Goal: Find contact information: Find contact information

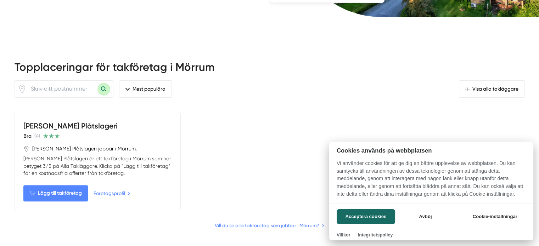
scroll to position [213, 0]
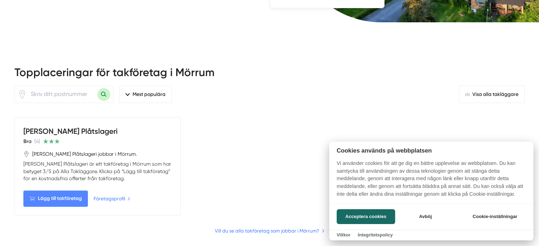
click at [106, 215] on div at bounding box center [269, 123] width 539 height 246
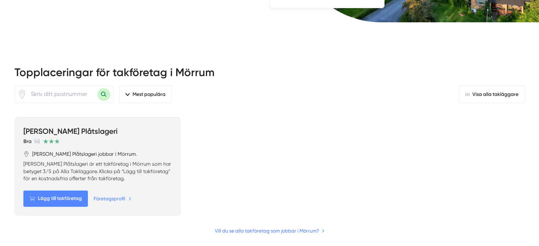
click at [106, 203] on link "Företagsprofil" at bounding box center [113, 199] width 38 height 8
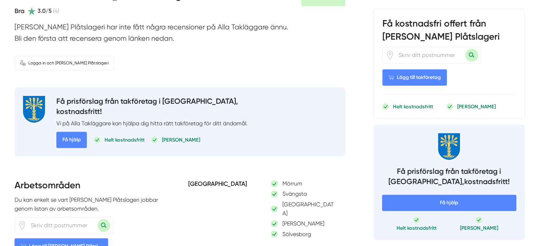
scroll to position [390, 0]
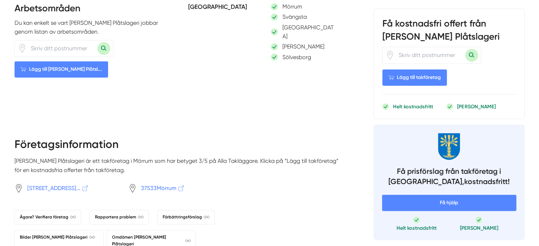
click at [65, 185] on span "svängstavägen 49, 37533 Mör..." at bounding box center [58, 188] width 62 height 9
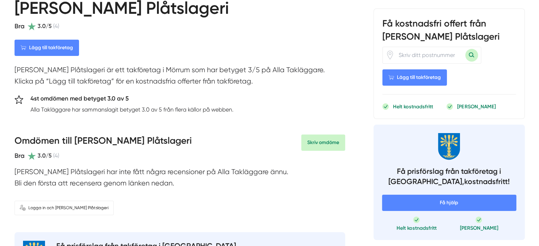
scroll to position [0, 0]
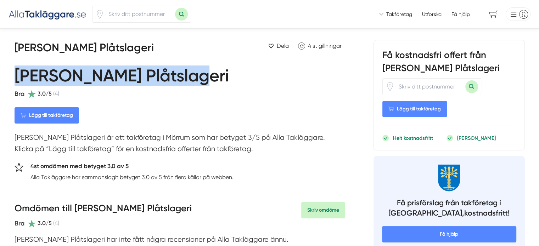
drag, startPoint x: 16, startPoint y: 75, endPoint x: 195, endPoint y: 71, distance: 179.1
click at [195, 71] on div "[PERSON_NAME] Plåtslageri" at bounding box center [180, 76] width 331 height 26
copy h1 "[PERSON_NAME] Plåtslageri"
